Goal: Transaction & Acquisition: Purchase product/service

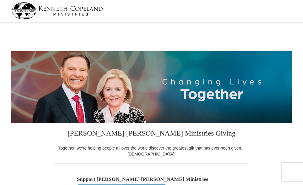
select select "IN"
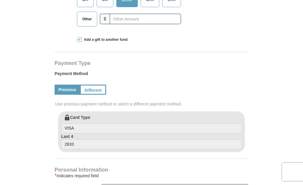
scroll to position [190, 0]
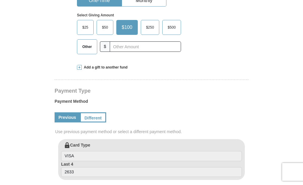
click at [68, 117] on link "Previous" at bounding box center [67, 117] width 25 height 10
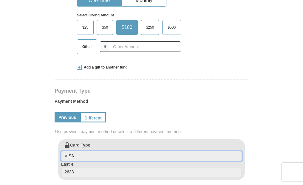
click at [76, 158] on input "VISA" at bounding box center [151, 156] width 181 height 10
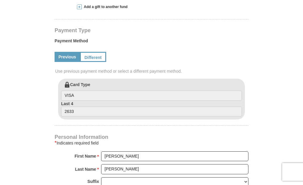
scroll to position [239, 0]
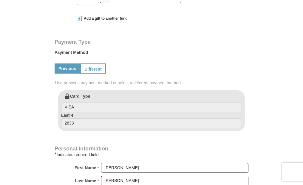
click at [80, 96] on label "Card Type VISA" at bounding box center [151, 102] width 181 height 19
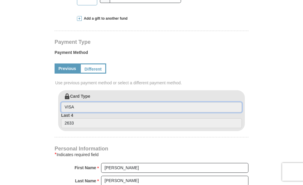
click at [80, 102] on input "VISA" at bounding box center [151, 107] width 181 height 10
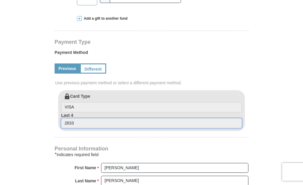
click at [86, 124] on input "2633" at bounding box center [151, 123] width 181 height 10
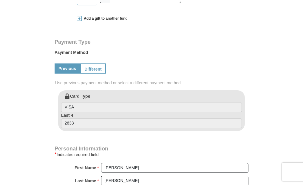
click at [43, 126] on form "[PERSON_NAME] [PERSON_NAME] Ministries Giving Together, we're helping people al…" at bounding box center [151, 98] width 280 height 627
click at [95, 68] on link "Different" at bounding box center [92, 69] width 25 height 10
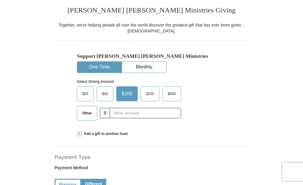
scroll to position [119, 0]
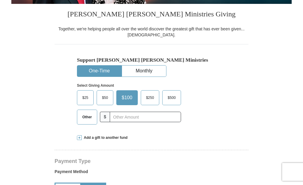
drag, startPoint x: 79, startPoint y: 137, endPoint x: 70, endPoint y: 128, distance: 13.1
click at [79, 137] on span at bounding box center [79, 137] width 5 height 5
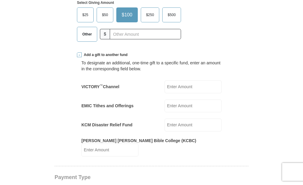
scroll to position [269, 0]
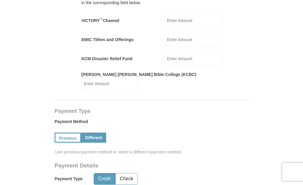
click at [182, 41] on input "EMIC Tithes and Offerings" at bounding box center [193, 39] width 57 height 13
type input "140"
click at [174, 59] on input "KCM Disaster Relief Fund" at bounding box center [193, 59] width 57 height 13
type input "110"
click at [25, 67] on form "[PERSON_NAME] [PERSON_NAME] Ministries Giving Together, we're helping people al…" at bounding box center [151, 158] width 280 height 806
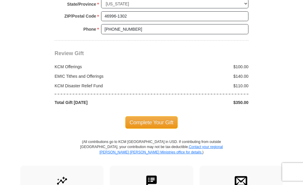
scroll to position [686, 0]
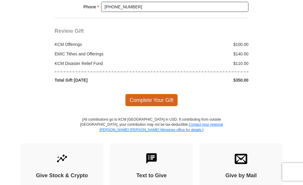
click at [152, 95] on span "Complete Your Gift" at bounding box center [151, 100] width 53 height 13
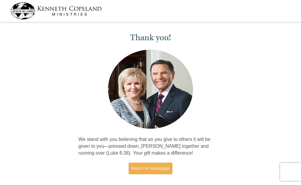
drag, startPoint x: 52, startPoint y: 7, endPoint x: 38, endPoint y: 10, distance: 15.1
click at [52, 7] on img at bounding box center [55, 10] width 91 height 17
